Goal: Use online tool/utility: Utilize a website feature to perform a specific function

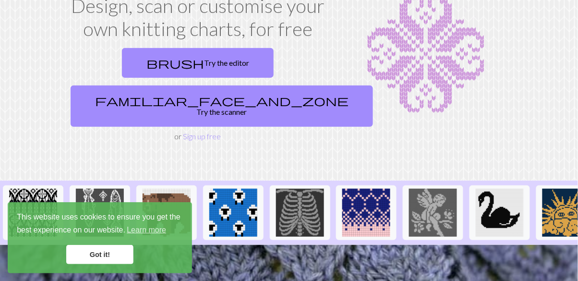
scroll to position [75, 0]
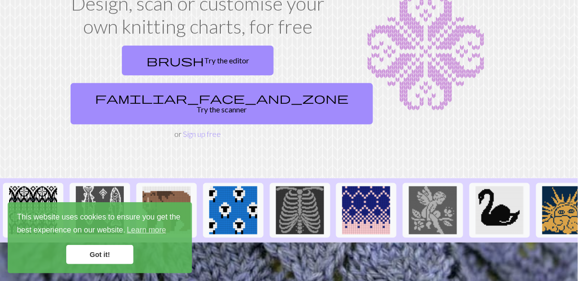
click at [122, 61] on link "brush Try the editor" at bounding box center [198, 61] width 152 height 30
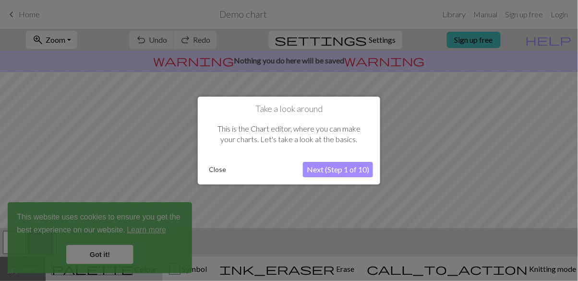
click at [224, 169] on button "Close" at bounding box center [217, 169] width 25 height 14
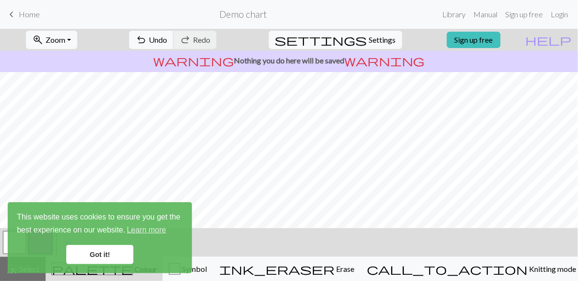
click at [12, 12] on span "keyboard_arrow_left" at bounding box center [12, 14] width 12 height 13
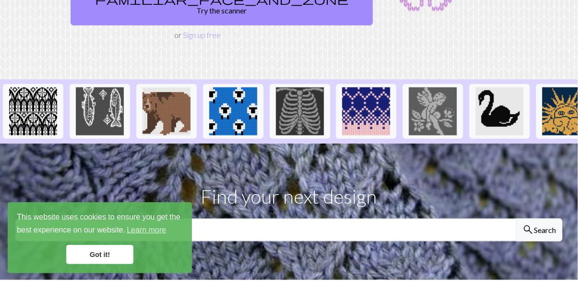
scroll to position [178, 0]
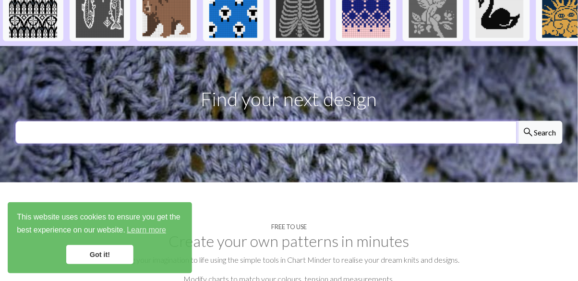
click at [49, 121] on input "text" at bounding box center [266, 132] width 502 height 23
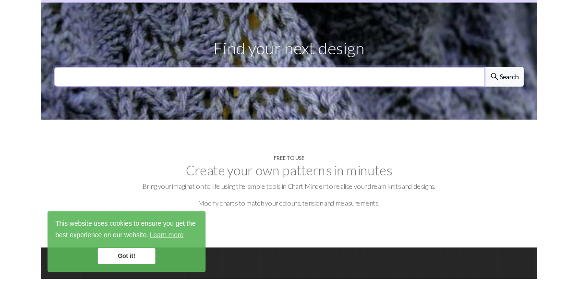
scroll to position [313, 0]
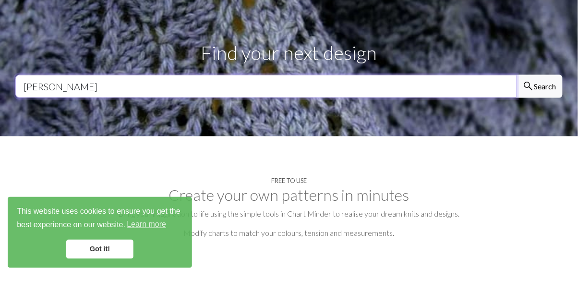
type input "[PERSON_NAME]"
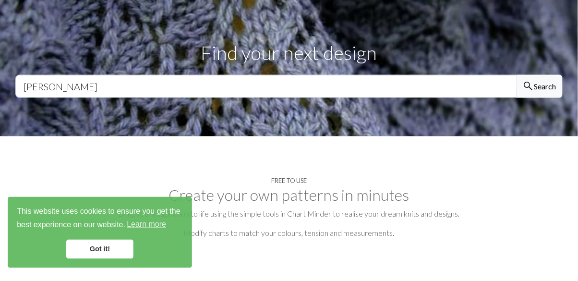
click at [541, 80] on button "search Search" at bounding box center [540, 91] width 46 height 23
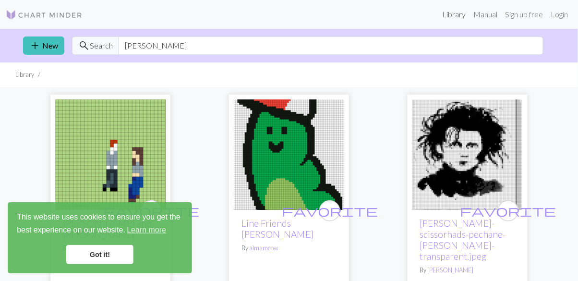
click at [456, 12] on link "Library" at bounding box center [454, 14] width 31 height 19
click at [36, 44] on span "add" at bounding box center [35, 45] width 12 height 13
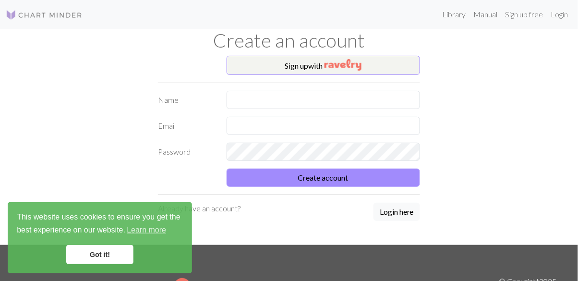
click at [14, 13] on img at bounding box center [44, 15] width 77 height 12
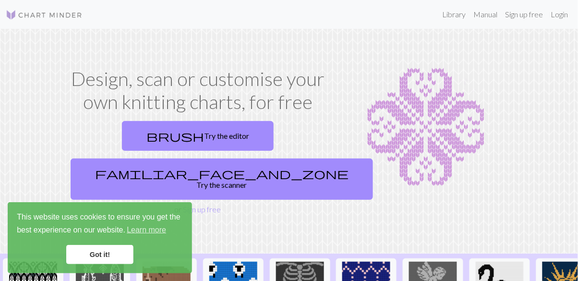
click at [122, 132] on link "brush Try the editor" at bounding box center [198, 136] width 152 height 30
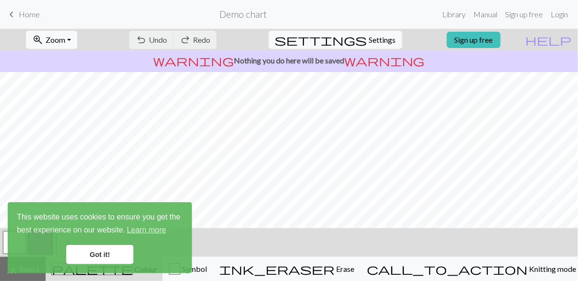
click at [12, 10] on span "keyboard_arrow_left" at bounding box center [12, 14] width 12 height 13
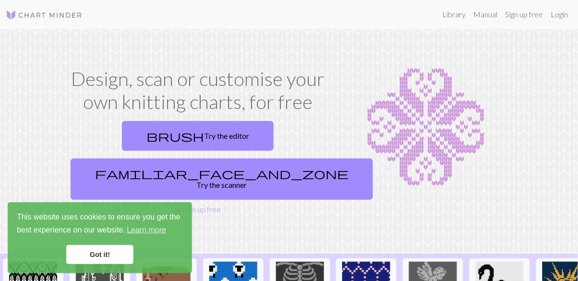
click at [288, 159] on link "familiar_face_and_zone Try the scanner" at bounding box center [222, 179] width 303 height 41
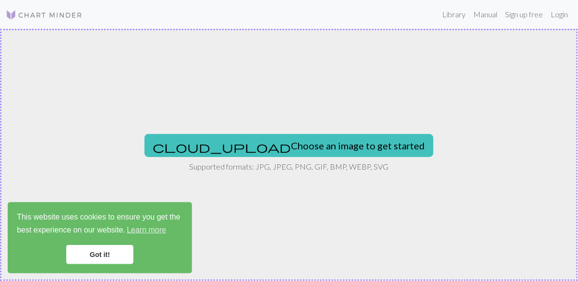
click at [340, 150] on button "cloud_upload Choose an image to get started" at bounding box center [289, 145] width 289 height 23
type input "C:\fakepath\1000015055.webp"
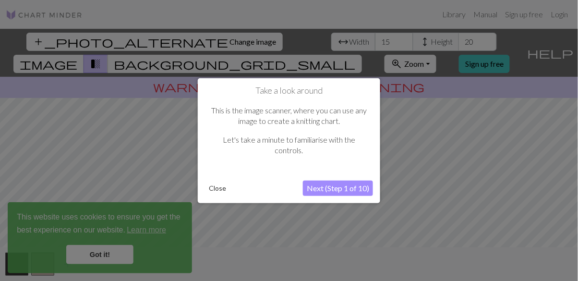
click at [352, 191] on button "Next (Step 1 of 10)" at bounding box center [338, 188] width 70 height 15
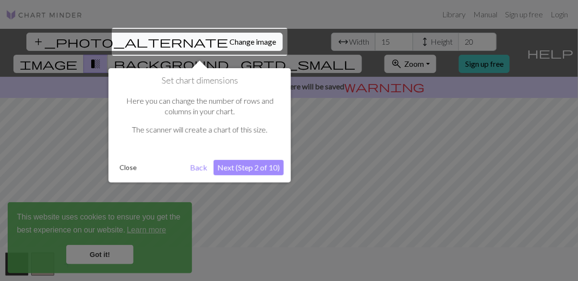
scroll to position [18, 0]
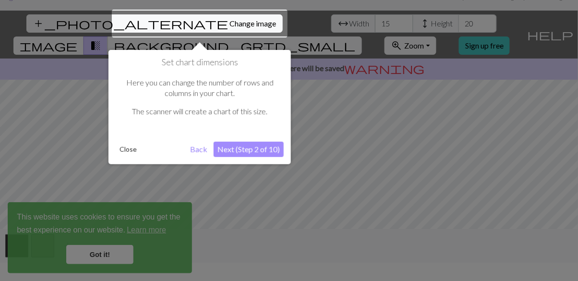
click at [267, 154] on button "Next (Step 2 of 10)" at bounding box center [249, 149] width 70 height 15
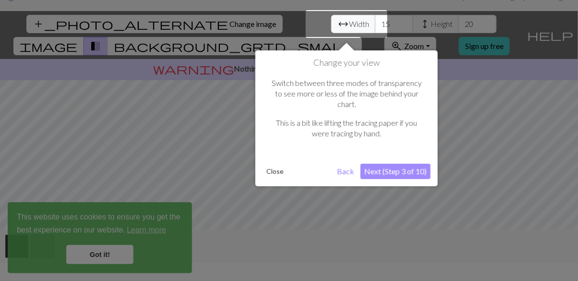
click at [408, 164] on button "Next (Step 3 of 10)" at bounding box center [396, 171] width 70 height 15
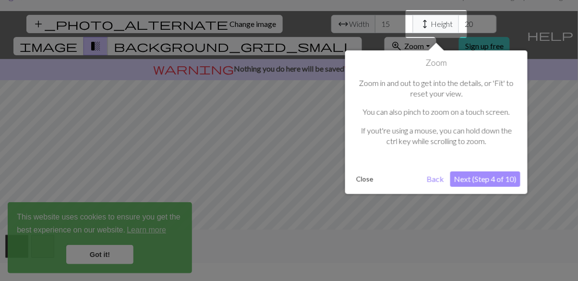
scroll to position [18, 0]
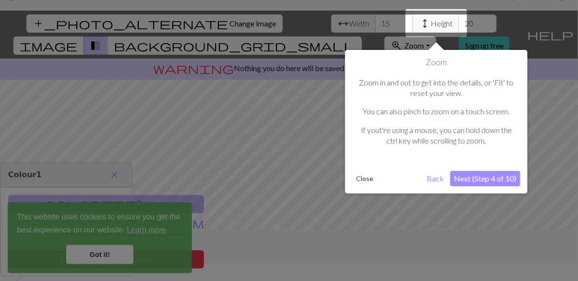
click at [476, 181] on button "Next (Step 4 of 10)" at bounding box center [486, 178] width 70 height 15
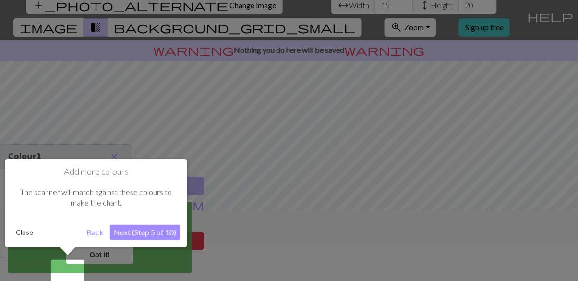
scroll to position [46, 0]
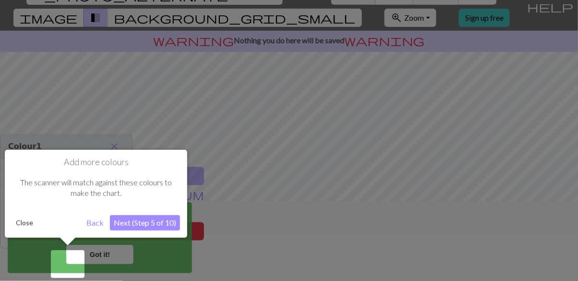
click at [160, 223] on button "Next (Step 5 of 10)" at bounding box center [145, 222] width 70 height 15
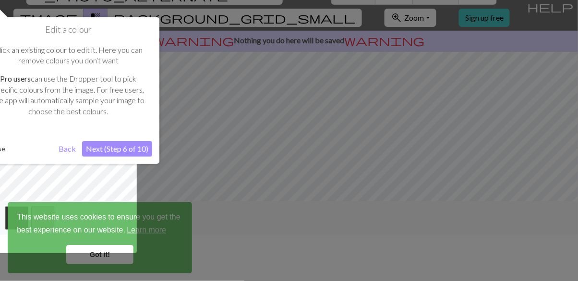
click at [134, 153] on button "Next (Step 6 of 10)" at bounding box center [117, 148] width 70 height 15
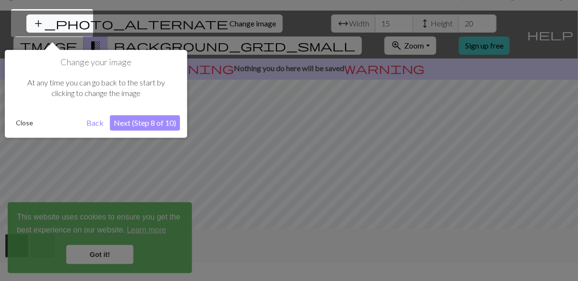
click at [150, 129] on button "Next (Step 8 of 10)" at bounding box center [145, 122] width 70 height 15
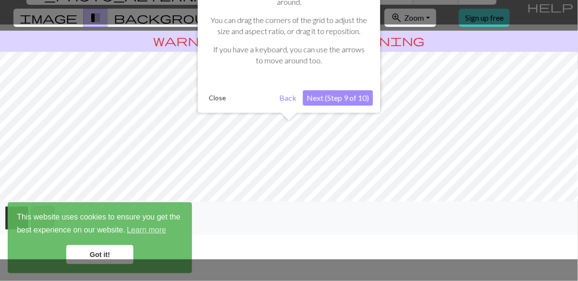
click at [356, 100] on button "Next (Step 9 of 10)" at bounding box center [338, 97] width 70 height 15
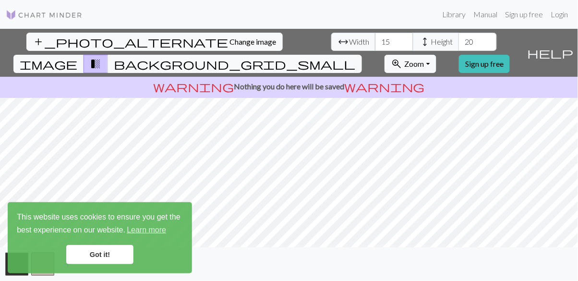
scroll to position [0, 0]
click at [349, 37] on span "Width" at bounding box center [359, 42] width 20 height 12
click at [375, 41] on input "15" at bounding box center [394, 42] width 38 height 18
type input "1"
click at [459, 37] on input "20" at bounding box center [478, 42] width 38 height 18
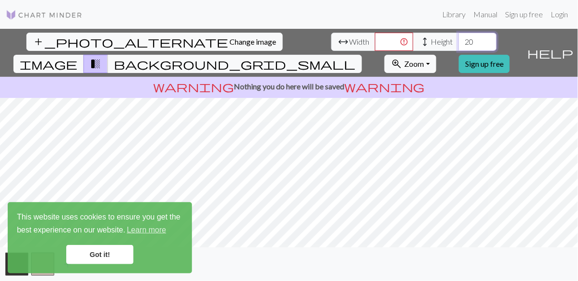
type input "2"
type input "70"
click at [375, 36] on input "number" at bounding box center [394, 42] width 38 height 18
type input "60"
click at [356, 57] on span "background_grid_small" at bounding box center [235, 63] width 242 height 13
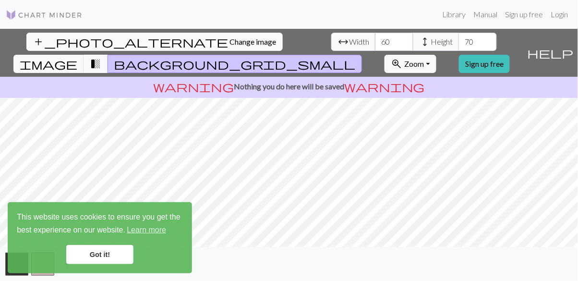
click at [356, 57] on span "background_grid_small" at bounding box center [235, 63] width 242 height 13
click at [108, 55] on button "transition_fade" at bounding box center [96, 64] width 24 height 18
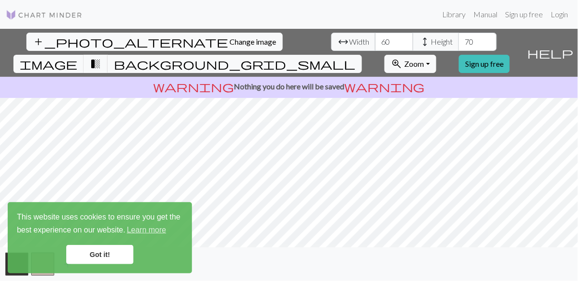
click at [356, 57] on span "background_grid_small" at bounding box center [235, 63] width 242 height 13
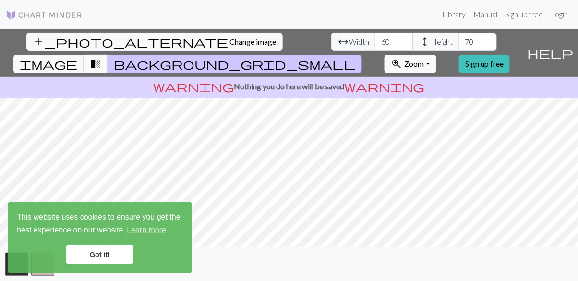
click at [84, 55] on button "image" at bounding box center [48, 64] width 71 height 18
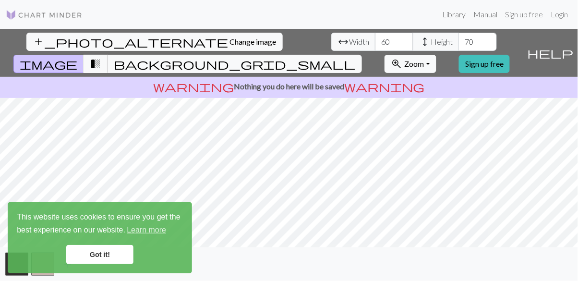
click at [101, 57] on span "transition_fade" at bounding box center [96, 63] width 12 height 13
click at [356, 57] on span "background_grid_small" at bounding box center [235, 63] width 242 height 13
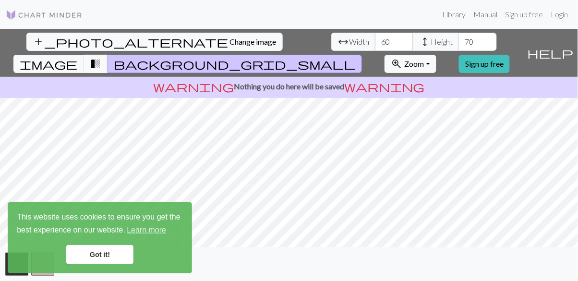
click at [424, 59] on span "Zoom" at bounding box center [414, 63] width 20 height 9
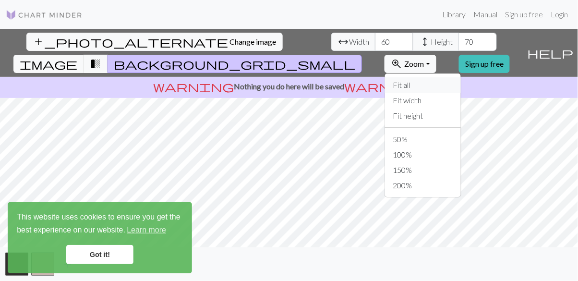
click at [437, 77] on button "Fit all" at bounding box center [423, 84] width 76 height 15
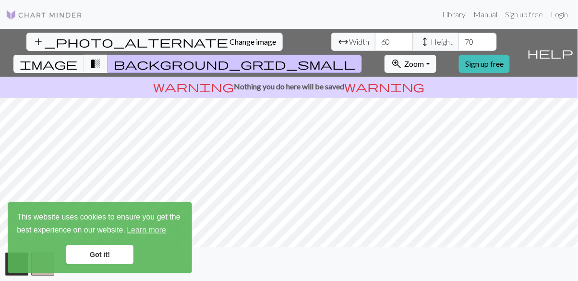
click at [424, 59] on span "Zoom" at bounding box center [414, 63] width 20 height 9
click at [88, 257] on link "Got it!" at bounding box center [99, 254] width 67 height 19
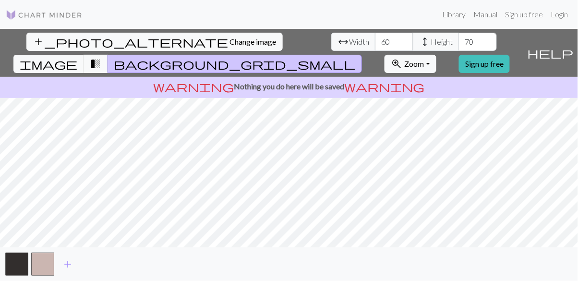
click at [230, 40] on span "Change image" at bounding box center [253, 41] width 47 height 9
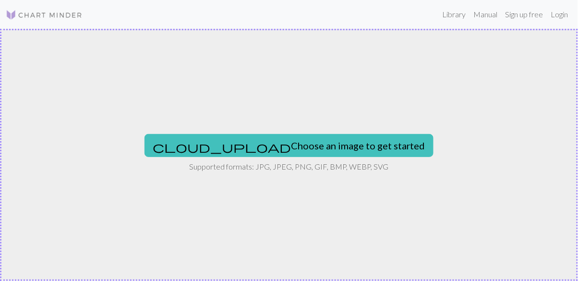
click at [349, 128] on div "cloud_upload Choose an image to get started Supported formats: JPG, JPEG, PNG, …" at bounding box center [289, 155] width 578 height 252
type input "C:\fakepath\1000015061.webp"
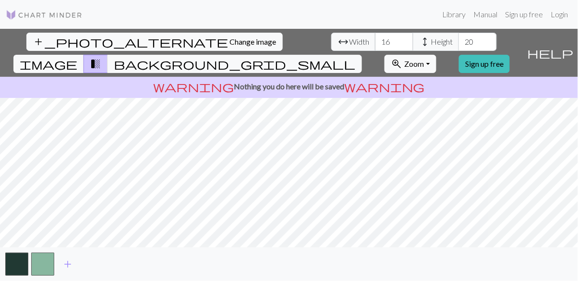
click at [356, 57] on span "background_grid_small" at bounding box center [235, 63] width 242 height 13
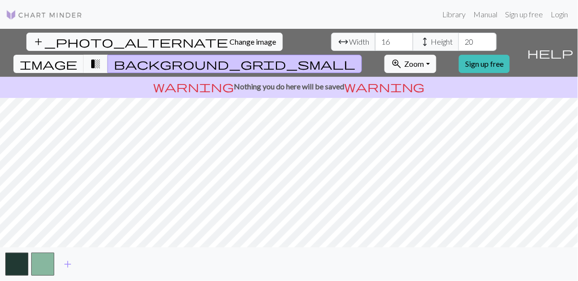
click at [356, 57] on span "background_grid_small" at bounding box center [235, 63] width 242 height 13
click at [101, 57] on span "transition_fade" at bounding box center [96, 63] width 12 height 13
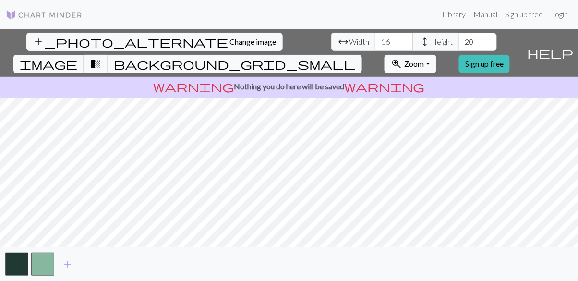
click at [77, 57] on span "image" at bounding box center [49, 63] width 58 height 13
click at [375, 37] on input "16" at bounding box center [394, 42] width 38 height 18
type input "1"
type input "6"
type input "70"
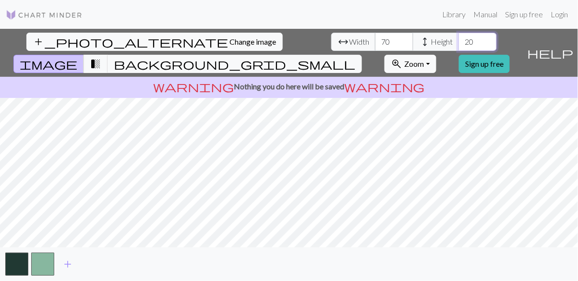
click at [459, 44] on input "20" at bounding box center [478, 42] width 38 height 18
type input "2"
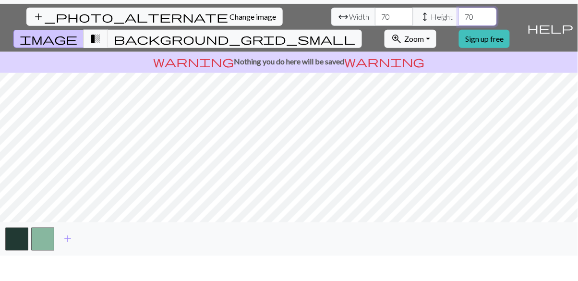
type input "70"
click at [101, 57] on span "transition_fade" at bounding box center [96, 63] width 12 height 13
